Goal: Check status: Check status

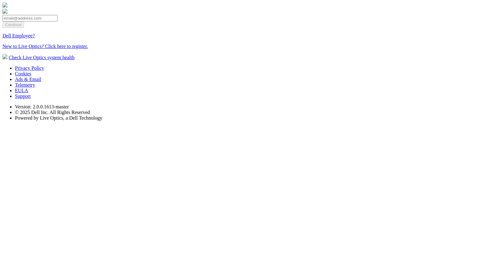
click at [35, 38] on link "Dell Employee?" at bounding box center [18, 35] width 32 height 5
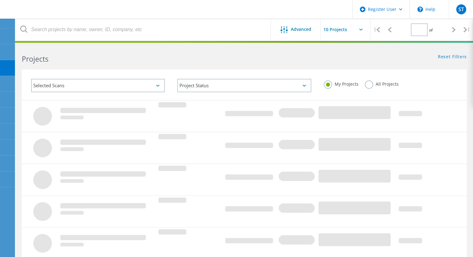
type input "1"
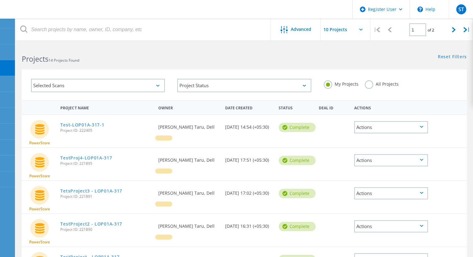
click at [158, 84] on div "Selected Scans" at bounding box center [98, 85] width 134 height 13
click at [157, 86] on icon at bounding box center [157, 86] width 3 height 2
click at [159, 86] on icon at bounding box center [157, 86] width 3 height 2
click at [368, 82] on label "All Projects" at bounding box center [382, 83] width 34 height 6
click at [0, 0] on input "All Projects" at bounding box center [0, 0] width 0 height 0
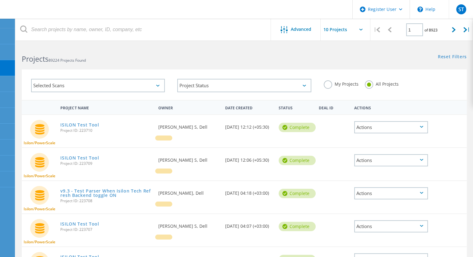
click at [157, 88] on div "Selected Scans" at bounding box center [98, 85] width 134 height 13
click at [161, 85] on div "Selected Scans" at bounding box center [98, 85] width 134 height 13
click at [157, 85] on icon at bounding box center [157, 86] width 3 height 2
drag, startPoint x: 179, startPoint y: 58, endPoint x: 161, endPoint y: 85, distance: 32.7
click at [161, 85] on lo-project-search-form "Advanced | 1 of 8923 | Email Address Project Name Company Date Created Project …" at bounding box center [245, 72] width 458 height 55
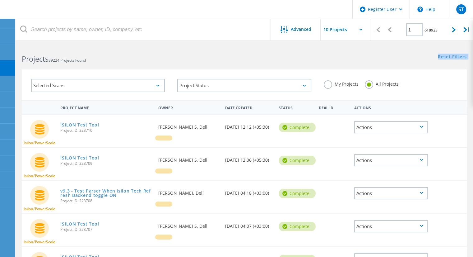
click at [161, 85] on div "Selected Scans" at bounding box center [98, 85] width 134 height 13
click at [158, 88] on div "Selected Scans" at bounding box center [98, 85] width 134 height 13
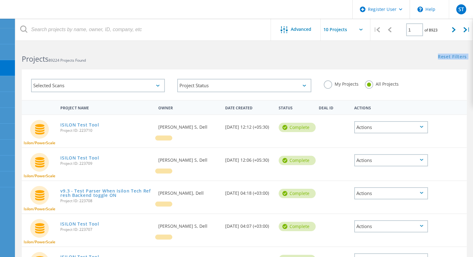
click at [158, 84] on div "Selected Scans" at bounding box center [98, 85] width 134 height 13
drag, startPoint x: 158, startPoint y: 84, endPoint x: 147, endPoint y: 37, distance: 48.2
click at [147, 45] on lo-project-search-form "Advanced | 1 of 8923 | Email Address Project Name Company Date Created Project …" at bounding box center [245, 72] width 458 height 55
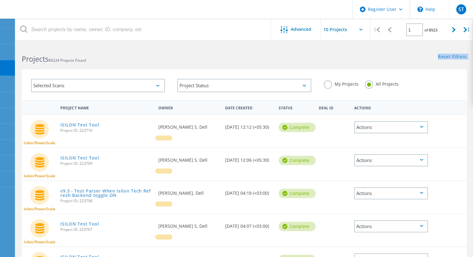
click at [158, 83] on div "Selected Scans" at bounding box center [98, 85] width 134 height 13
click at [167, 54] on h2 "Projects 89224 Projects Found" at bounding box center [130, 59] width 216 height 10
click at [162, 85] on div "Selected Scans" at bounding box center [98, 85] width 134 height 13
click at [155, 85] on div "Selected Scans" at bounding box center [98, 85] width 134 height 13
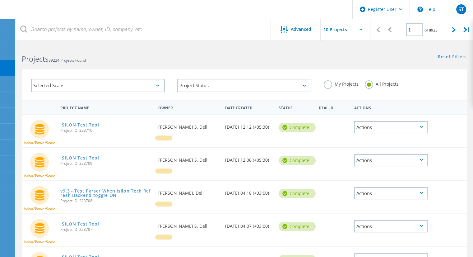
click at [155, 85] on div "Selected Scans" at bounding box center [98, 85] width 134 height 13
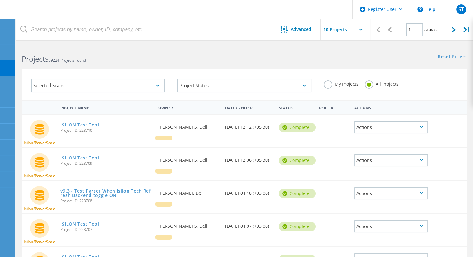
click at [155, 85] on div "Selected Scans" at bounding box center [98, 85] width 134 height 13
click at [115, 87] on div "Selected Scans" at bounding box center [98, 85] width 134 height 13
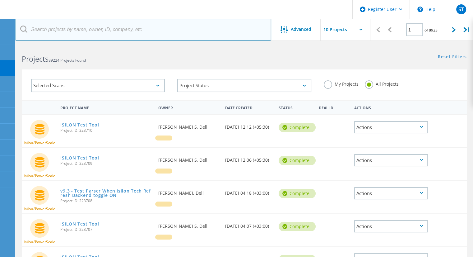
click at [124, 25] on input "text" at bounding box center [144, 30] width 256 height 22
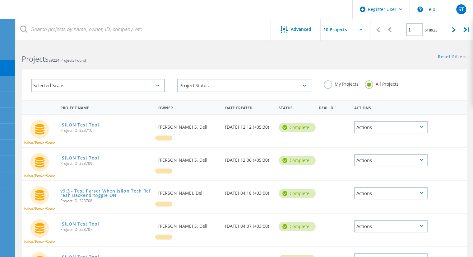
click at [245, 9] on header "Register User \n Help Explore Helpful Articles Contact Support ST Dell Admin Us…" at bounding box center [236, 9] width 473 height 19
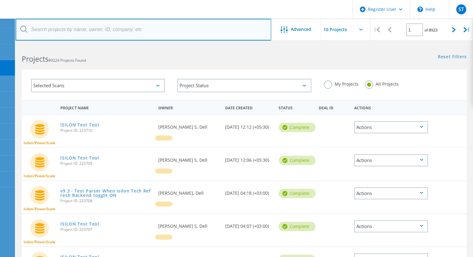
click at [222, 21] on input "text" at bounding box center [144, 30] width 256 height 22
paste input "223572"
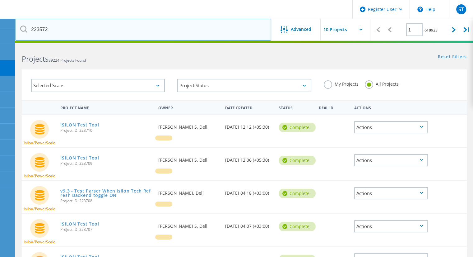
type input "223572"
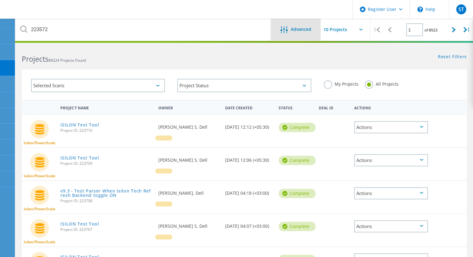
click at [296, 35] on div "Advanced" at bounding box center [296, 30] width 50 height 22
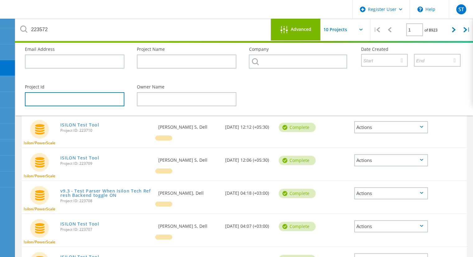
click at [101, 97] on input "text" at bounding box center [75, 99] width 100 height 14
paste input "223572"
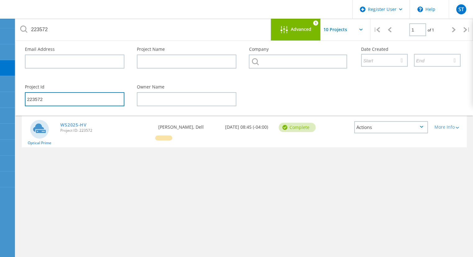
type input "223572"
click at [71, 125] on link "WS2025-HV" at bounding box center [73, 125] width 26 height 4
click at [157, 169] on div "Project Name Owner Date Created Status Deal Id Actions Optical Prime WS2025-HV …" at bounding box center [244, 181] width 445 height 162
